Goal: Transaction & Acquisition: Purchase product/service

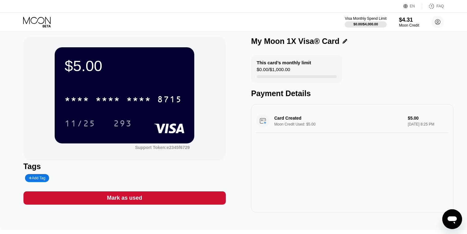
scroll to position [0, 0]
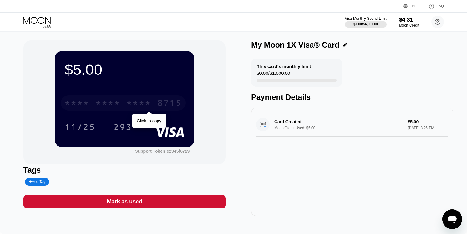
click at [146, 102] on div "* * * *" at bounding box center [138, 104] width 25 height 10
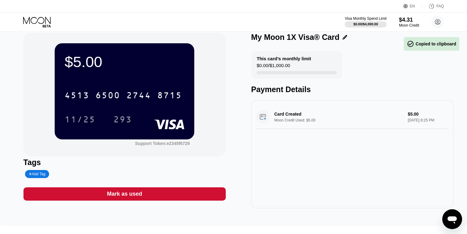
scroll to position [0, 0]
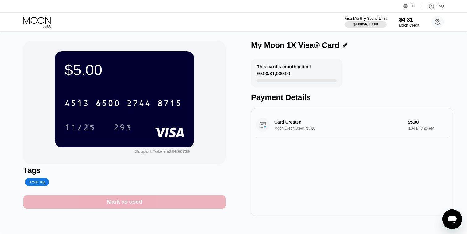
click at [166, 202] on div "Mark as used" at bounding box center [124, 201] width 202 height 13
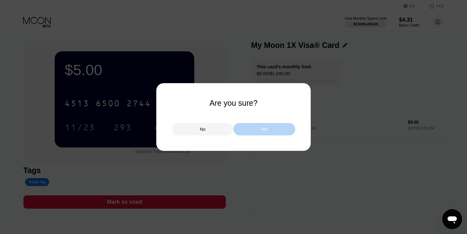
click at [249, 129] on div "Yes" at bounding box center [264, 129] width 62 height 12
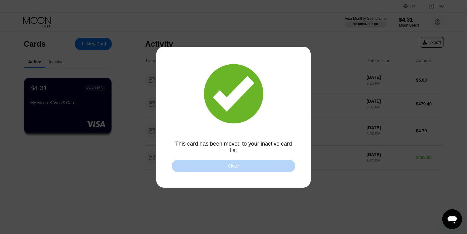
click at [239, 166] on div "Close" at bounding box center [233, 165] width 11 height 5
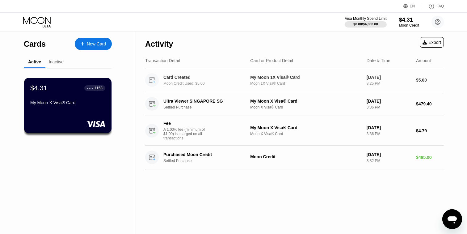
click at [200, 83] on div "Moon Credit Used: $5.00" at bounding box center [208, 83] width 90 height 4
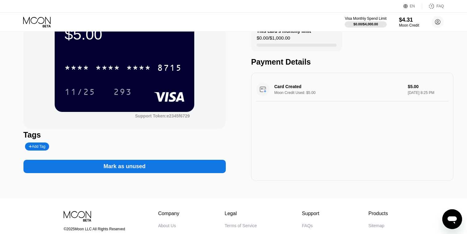
scroll to position [27, 0]
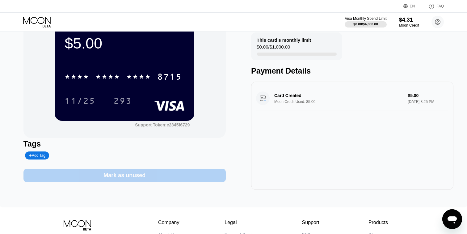
click at [176, 175] on div "Mark as unused" at bounding box center [124, 175] width 202 height 13
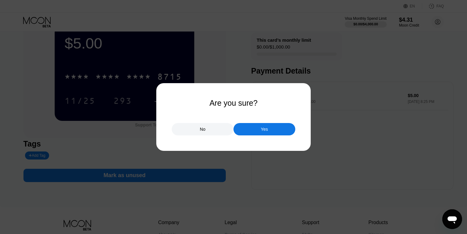
click at [248, 131] on div "Yes" at bounding box center [264, 129] width 62 height 12
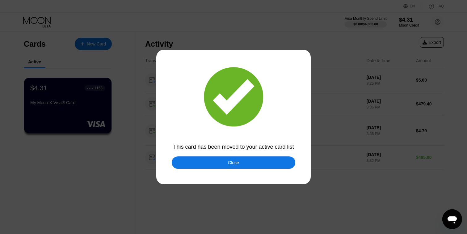
click at [240, 164] on div "Close" at bounding box center [234, 162] width 124 height 12
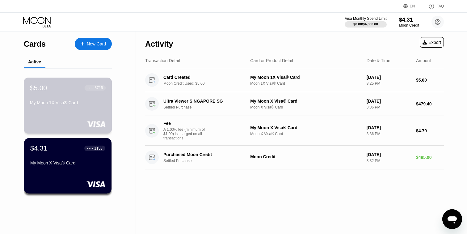
click at [86, 104] on div "My Moon 1X Visa® Card" at bounding box center [68, 102] width 76 height 5
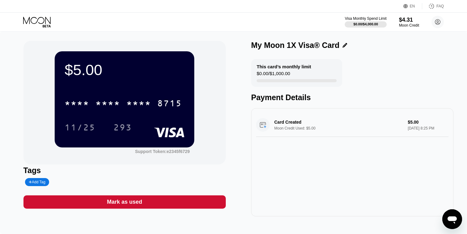
click at [48, 20] on icon at bounding box center [37, 22] width 29 height 11
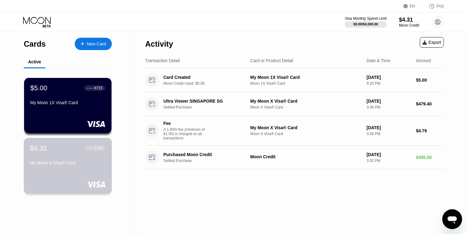
click at [97, 157] on div "$4.31 ● ● ● ● 1153 My Moon X Visa® Card" at bounding box center [68, 156] width 76 height 24
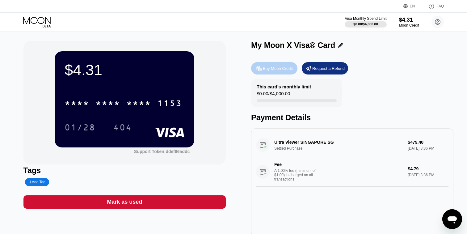
click at [277, 71] on div "Buy Moon Credit" at bounding box center [274, 68] width 46 height 12
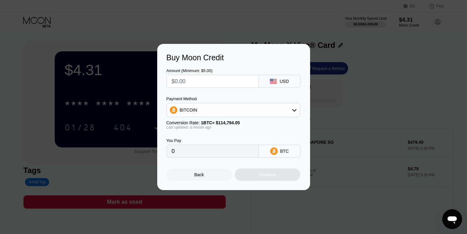
click at [231, 84] on input "text" at bounding box center [213, 81] width 82 height 12
click at [291, 156] on div "BTC" at bounding box center [280, 151] width 42 height 13
click at [285, 149] on div "BTC" at bounding box center [284, 151] width 9 height 5
click at [284, 116] on div "BITCOIN" at bounding box center [233, 110] width 134 height 14
click at [280, 111] on div "BITCOIN" at bounding box center [233, 110] width 133 height 12
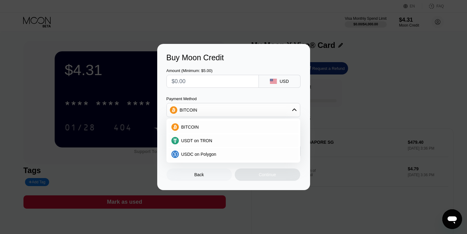
click at [296, 92] on div "Amount (Minimum: $5.00) USD Payment Method BITCOIN BITCOIN USDT on TRON USDC on…" at bounding box center [233, 109] width 134 height 95
click at [296, 107] on div "BITCOIN" at bounding box center [233, 110] width 133 height 12
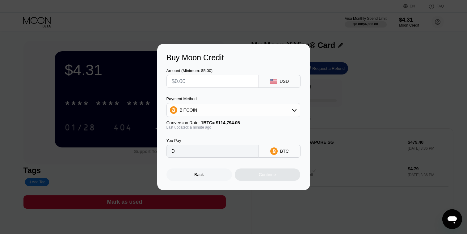
click at [304, 95] on div "Buy Moon Credit Amount (Minimum: $5.00) USD Payment Method BITCOIN Conversion R…" at bounding box center [233, 117] width 153 height 146
click at [279, 112] on div "BITCOIN" at bounding box center [233, 110] width 133 height 12
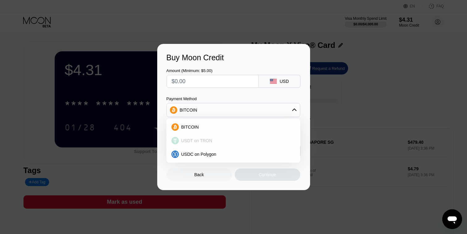
scroll to position [5, 0]
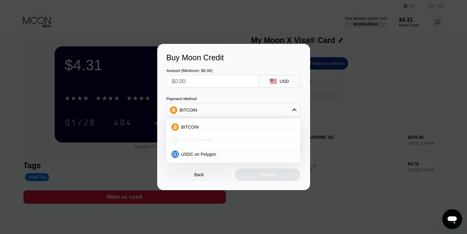
click at [205, 141] on span "USDT on TRON" at bounding box center [196, 140] width 31 height 5
type input "0.00"
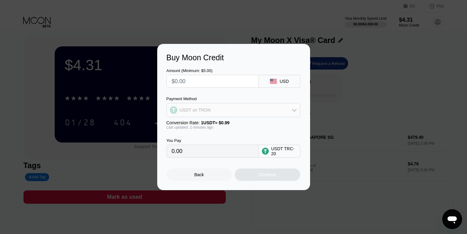
click at [252, 110] on div "USDT on TRON" at bounding box center [233, 110] width 133 height 12
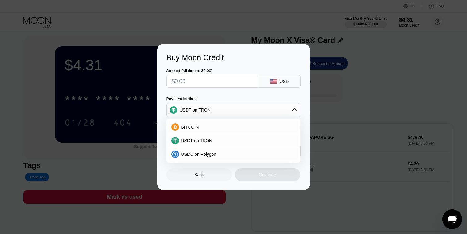
scroll to position [12, 0]
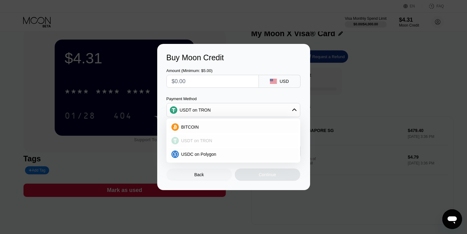
click at [195, 142] on span "USDT on TRON" at bounding box center [196, 140] width 31 height 5
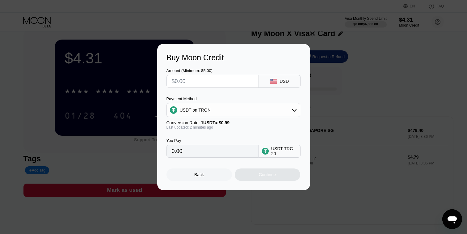
click at [262, 66] on div "Amount (Minimum: $5.00) USD" at bounding box center [233, 75] width 134 height 26
click at [195, 81] on input "text" at bounding box center [213, 81] width 82 height 12
type input "$1"
type input "1.01"
type input "$10"
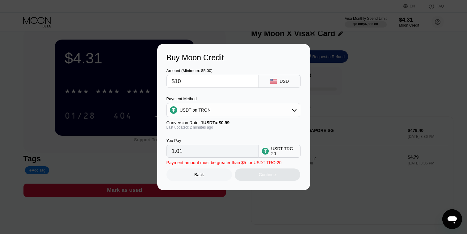
type input "10.10"
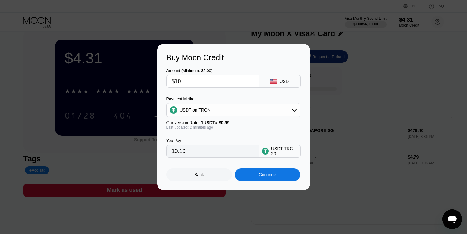
type input "$100"
type input "101.01"
type input "$10"
type input "10.10"
type input "$1"
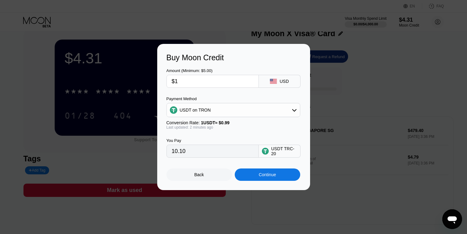
type input "1.01"
type input "0.00"
type input "$5"
type input "5.05"
type input "$50"
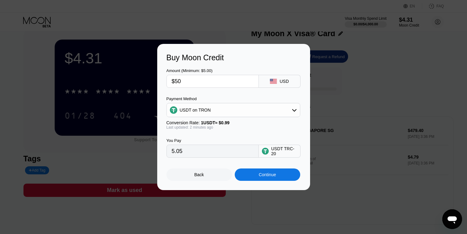
type input "50.51"
type input "$50"
click at [243, 63] on div "Amount (Minimum: $5.00) $50 USD" at bounding box center [233, 75] width 134 height 26
click at [268, 124] on div "Conversion Rate: 1 USDT ≈ $0.99" at bounding box center [233, 122] width 134 height 5
click at [276, 174] on div "Continue" at bounding box center [267, 174] width 17 height 5
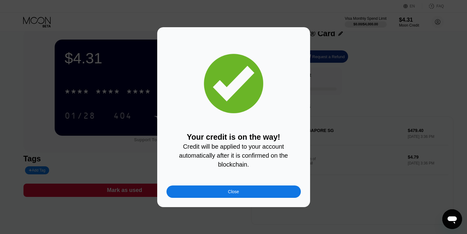
click at [267, 186] on div "Close" at bounding box center [233, 191] width 134 height 12
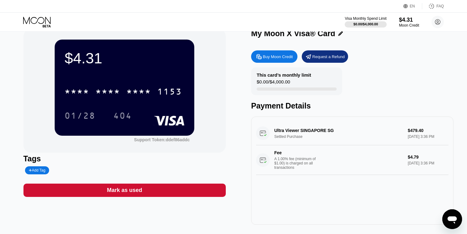
scroll to position [0, 0]
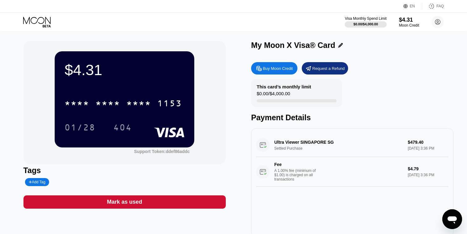
click at [47, 22] on icon at bounding box center [37, 22] width 29 height 11
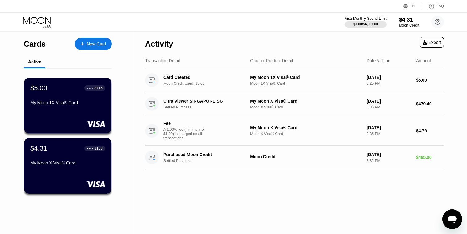
click at [94, 40] on div "New Card" at bounding box center [93, 44] width 37 height 12
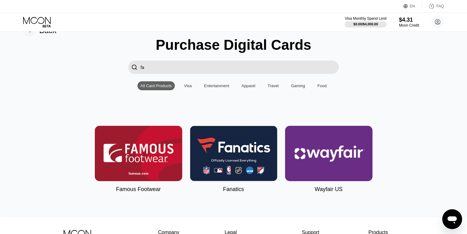
type input "f"
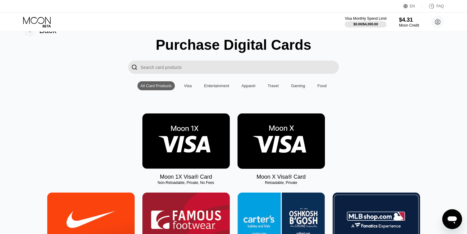
click at [396, 119] on div "Moon 1X Visa® Card Non-Reloadable, Private, No Fees Moon X Visa® Card Reloadabl…" at bounding box center [233, 146] width 448 height 67
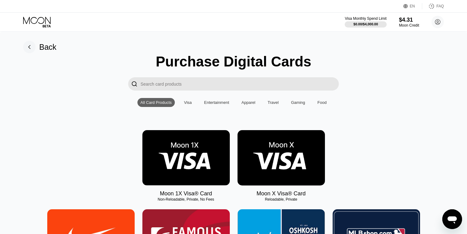
click at [297, 159] on img at bounding box center [280, 157] width 87 height 55
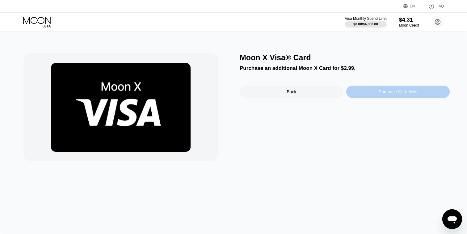
click at [394, 92] on div "Purchase Card Now" at bounding box center [398, 91] width 39 height 5
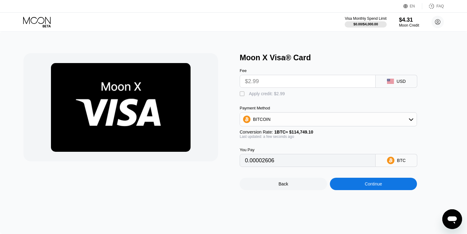
click at [242, 95] on div "" at bounding box center [243, 94] width 6 height 6
type input "0"
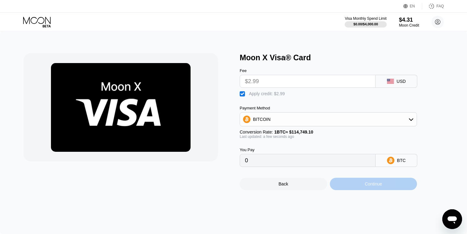
click at [364, 185] on div "Continue" at bounding box center [373, 184] width 87 height 12
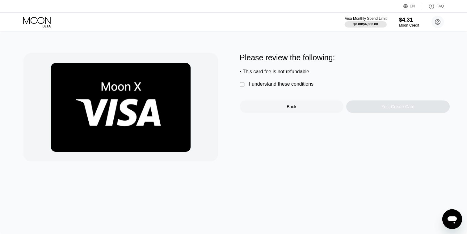
click at [244, 84] on div "" at bounding box center [243, 85] width 6 height 6
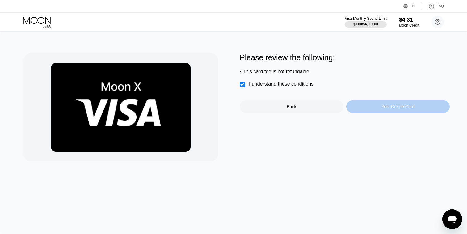
click at [371, 105] on div "Yes, Create Card" at bounding box center [398, 106] width 104 height 12
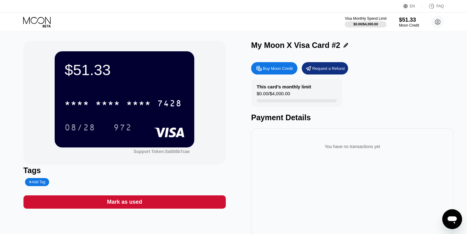
click at [42, 21] on icon at bounding box center [37, 22] width 29 height 11
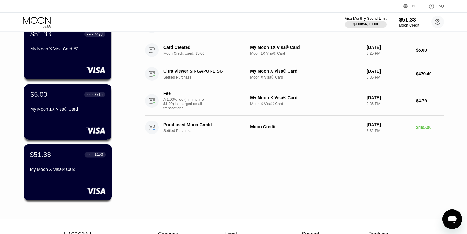
scroll to position [41, 0]
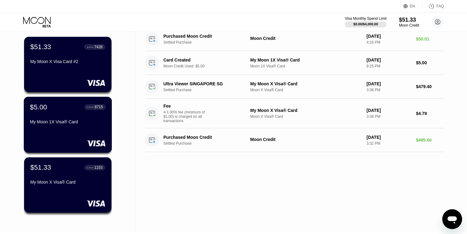
click at [76, 115] on div "$5.00 ● ● ● ● 8715 My Moon 1X Visa® Card" at bounding box center [68, 115] width 76 height 24
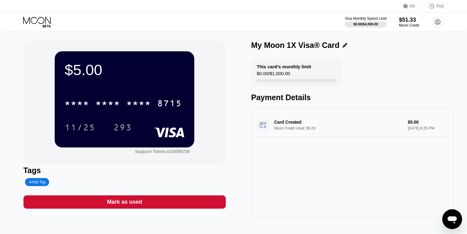
click at [46, 21] on icon at bounding box center [37, 22] width 29 height 11
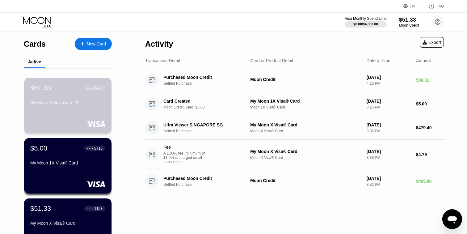
click at [63, 99] on div "$51.33 ● ● ● ● 7428 My Moon X Visa Card #2" at bounding box center [67, 95] width 75 height 23
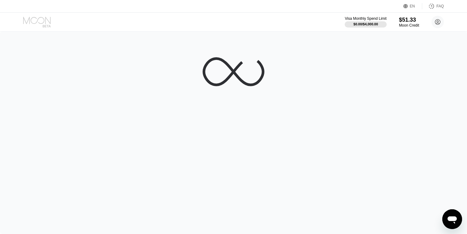
click at [45, 20] on icon at bounding box center [37, 22] width 29 height 11
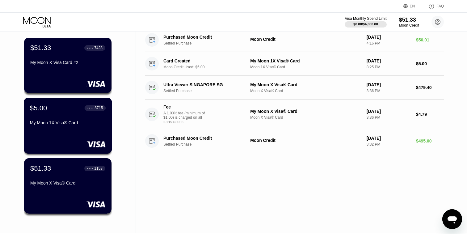
scroll to position [55, 0]
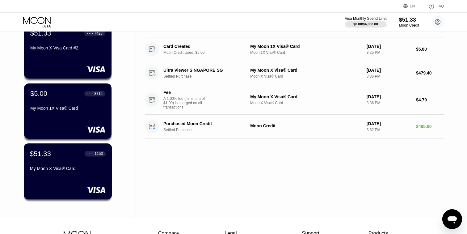
click at [77, 171] on div "My Moon X Visa® Card" at bounding box center [68, 168] width 76 height 5
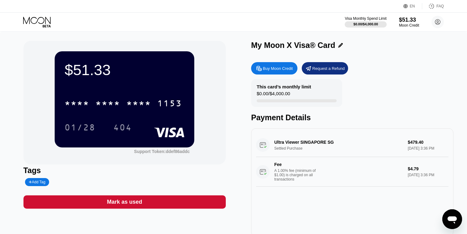
click at [338, 43] on icon at bounding box center [340, 45] width 5 height 5
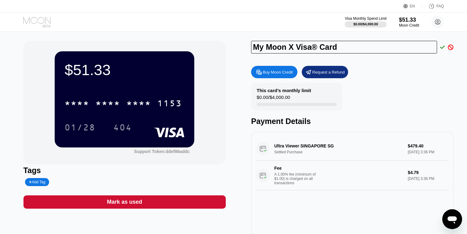
click at [51, 20] on icon at bounding box center [37, 22] width 29 height 11
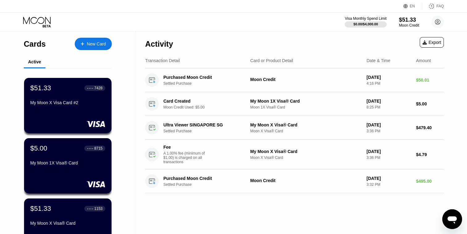
click at [58, 102] on div "My Moon X Visa Card #2" at bounding box center [67, 102] width 75 height 5
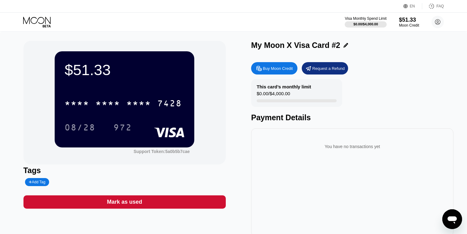
click at [343, 48] on icon at bounding box center [345, 45] width 5 height 5
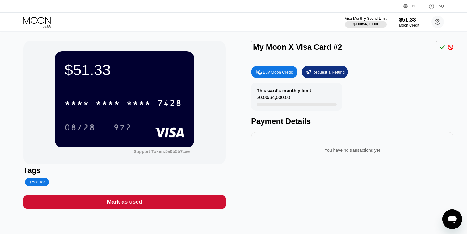
drag, startPoint x: 347, startPoint y: 47, endPoint x: 242, endPoint y: 45, distance: 104.4
click at [243, 46] on div "$51.33 * * * * * * * * * * * * 7428 08/28 972 Support Token: 5a0b5b7cae Tags Ad…" at bounding box center [233, 140] width 420 height 199
type input "FB F1"
click at [443, 48] on icon at bounding box center [442, 46] width 5 height 3
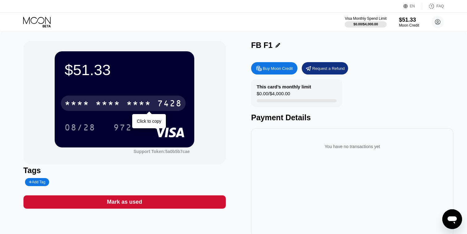
click at [152, 100] on div "* * * * * * * * * * * * 7428" at bounding box center [123, 102] width 125 height 15
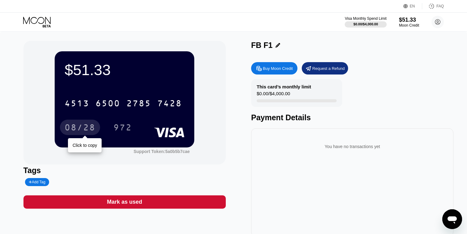
click at [90, 127] on div "08/28" at bounding box center [80, 128] width 31 height 10
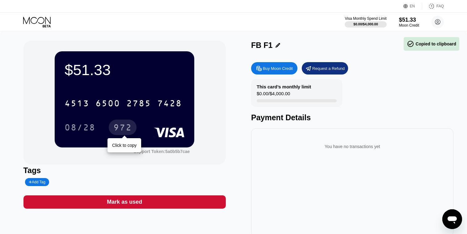
click at [129, 125] on div "972" at bounding box center [122, 128] width 19 height 10
